Goal: Information Seeking & Learning: Learn about a topic

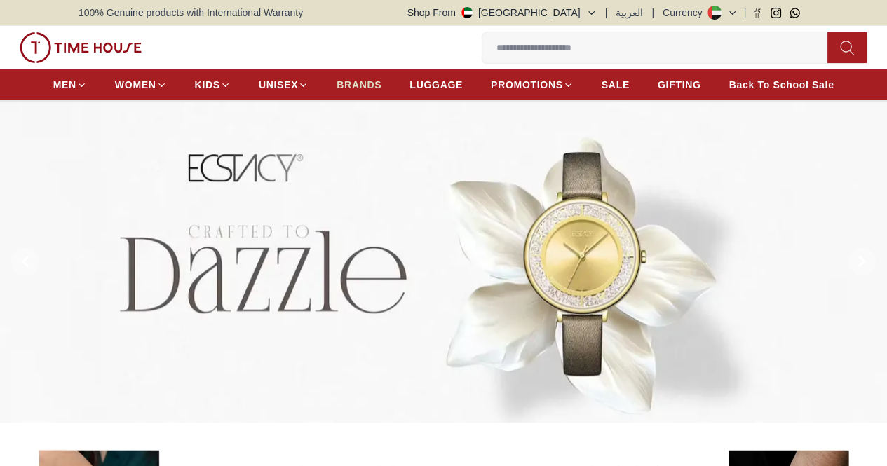
click at [381, 89] on span "BRANDS" at bounding box center [359, 85] width 45 height 14
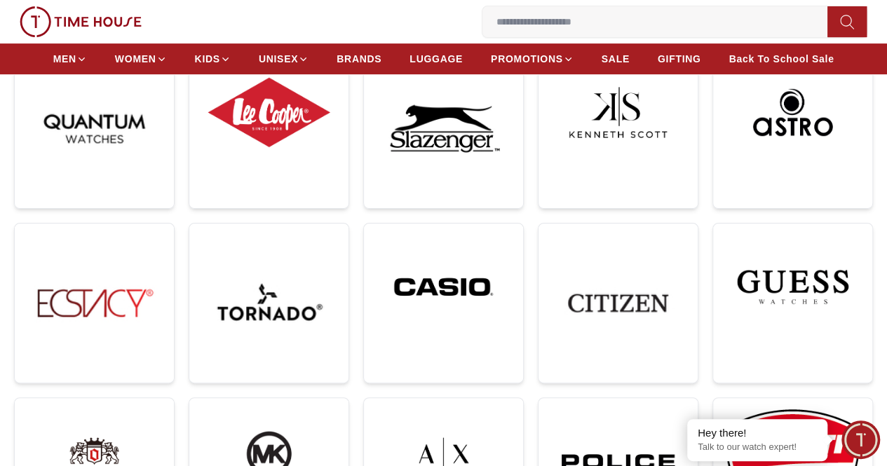
scroll to position [210, 0]
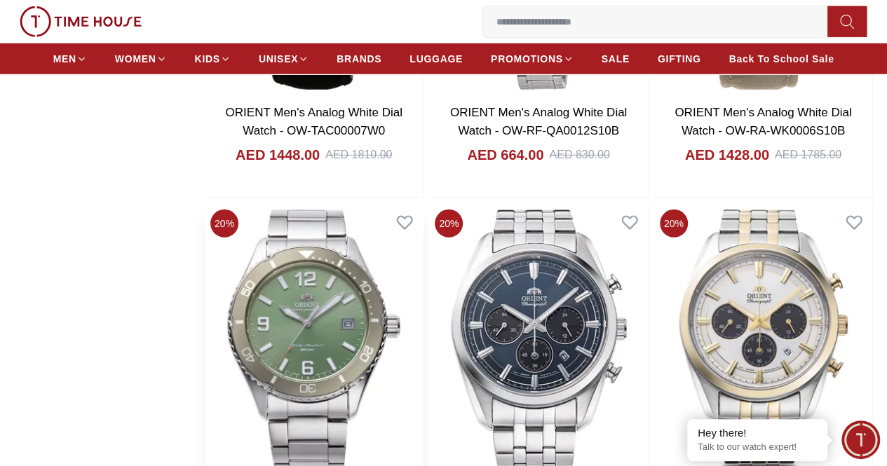
scroll to position [1963, 0]
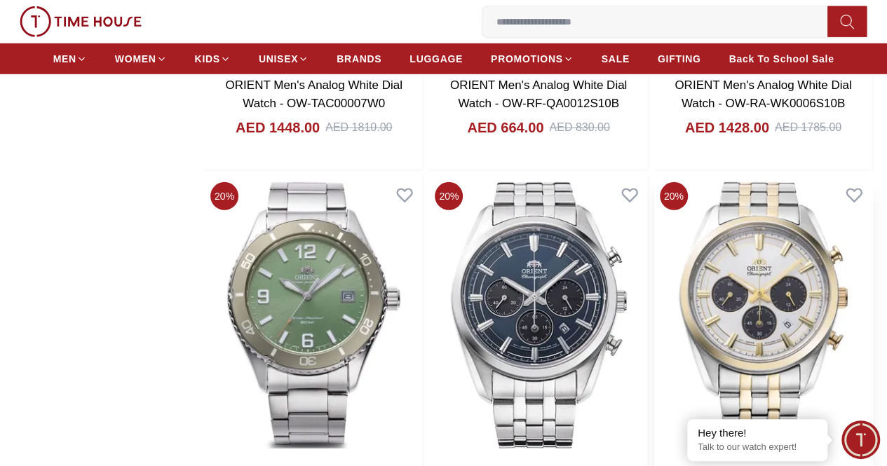
click at [757, 177] on img at bounding box center [763, 316] width 218 height 278
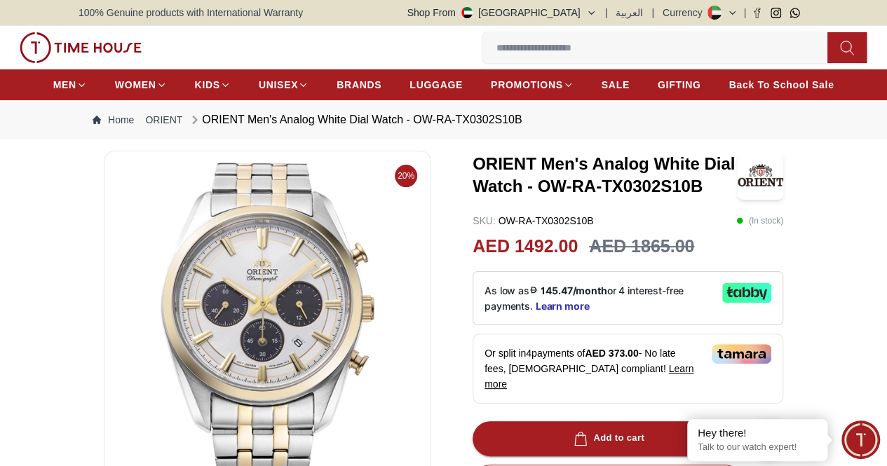
scroll to position [3191, 0]
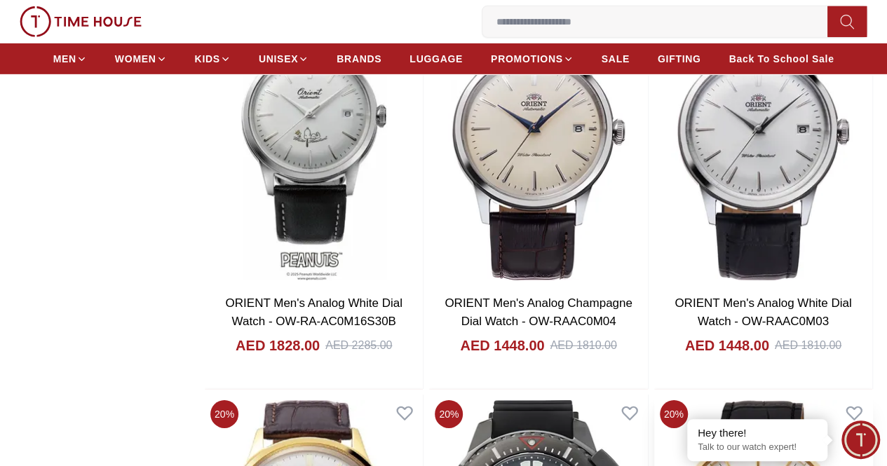
scroll to position [4664, 0]
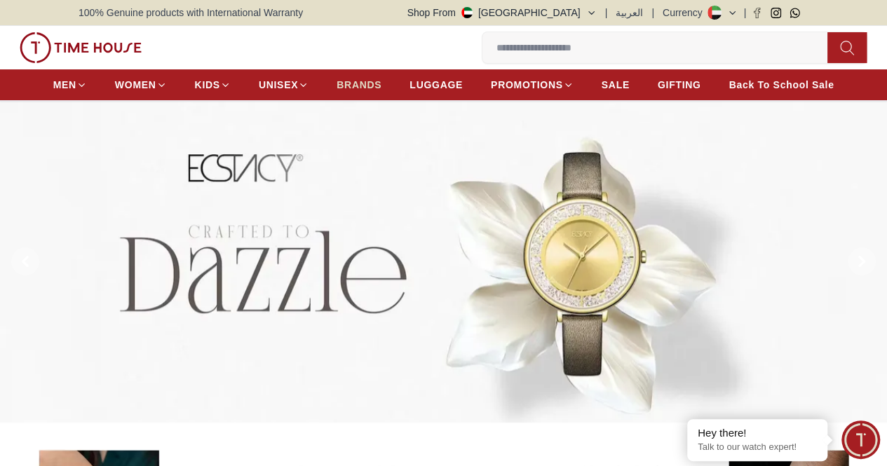
click at [381, 88] on span "BRANDS" at bounding box center [359, 85] width 45 height 14
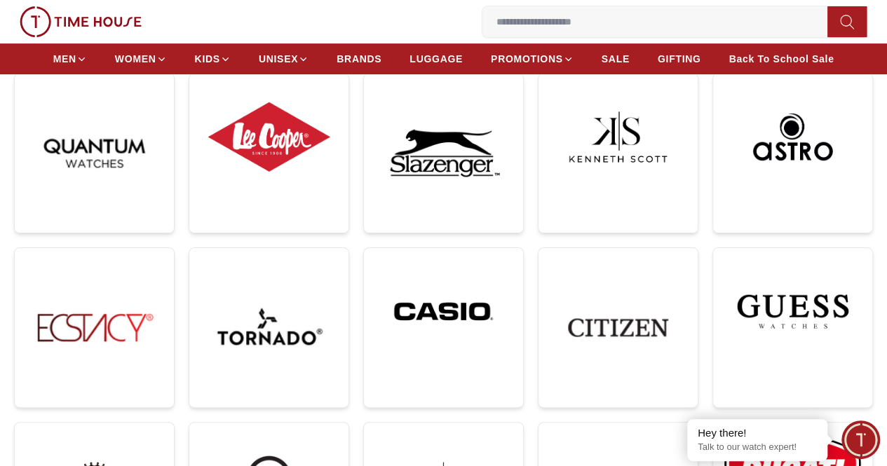
scroll to position [280, 0]
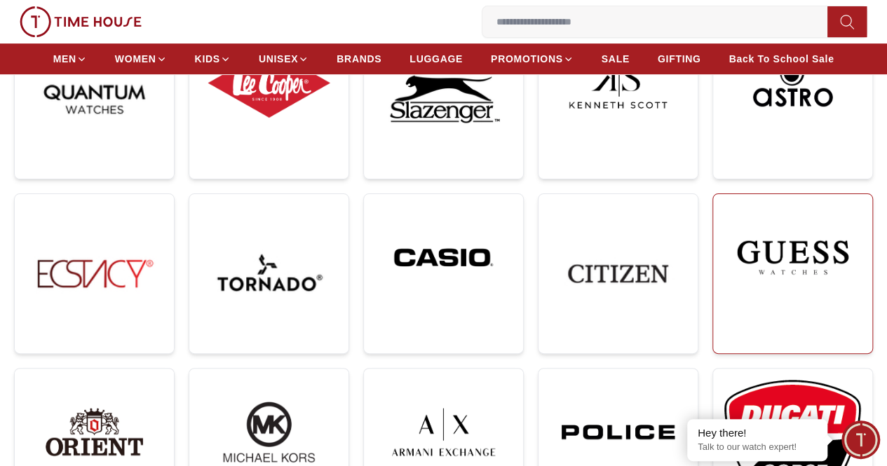
click at [724, 205] on img at bounding box center [792, 257] width 137 height 104
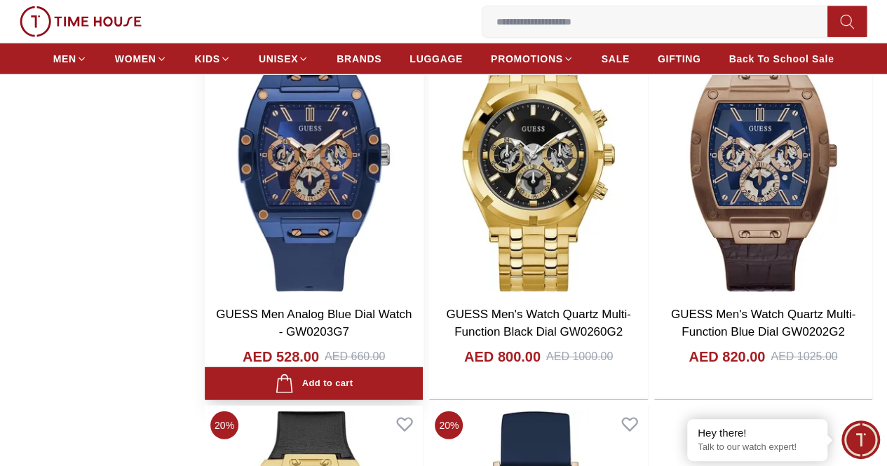
scroll to position [1893, 0]
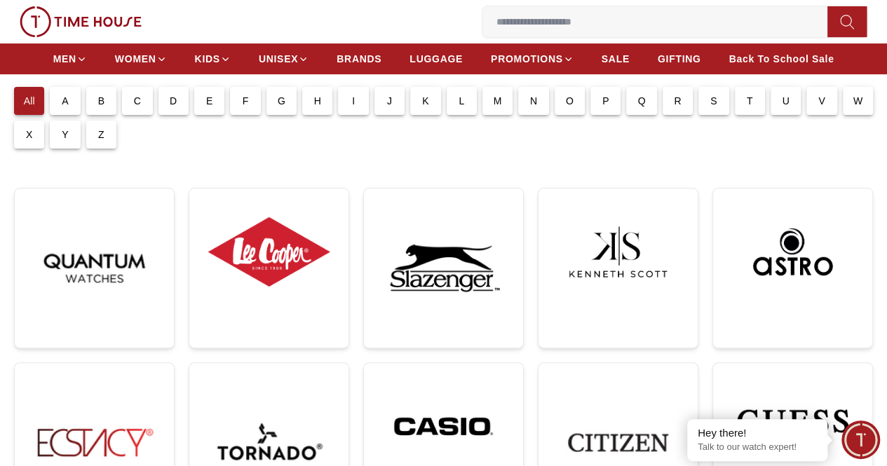
scroll to position [140, 0]
